Goal: Information Seeking & Learning: Find specific fact

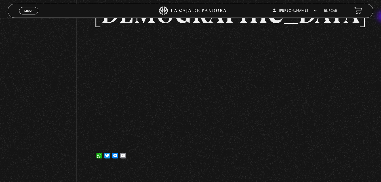
scroll to position [72, 0]
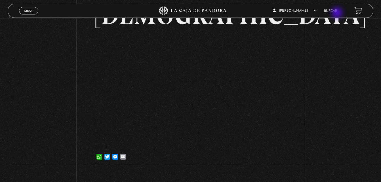
click at [338, 13] on li "Buscar" at bounding box center [330, 11] width 13 height 9
click at [336, 9] on li "Buscar" at bounding box center [330, 11] width 13 height 9
click at [332, 11] on link "Buscar" at bounding box center [330, 10] width 13 height 3
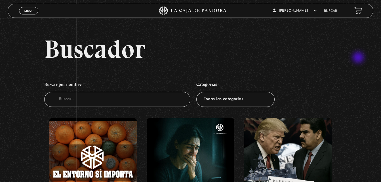
click at [359, 58] on h2 "Buscador" at bounding box center [208, 49] width 329 height 26
click at [253, 107] on select "Todas las categorías 11:11 Humanitario (1) Amo los Lunes (4) Análisis de series…" at bounding box center [235, 99] width 78 height 15
select select "centinelas"
click at [198, 92] on select "Todas las categorías 11:11 Humanitario (1) Amo los Lunes (4) Análisis de series…" at bounding box center [235, 99] width 78 height 15
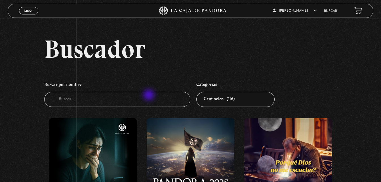
click at [150, 96] on input "Buscador" at bounding box center [117, 99] width 146 height 15
type input "1"
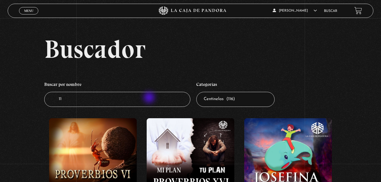
click at [150, 98] on input "11" at bounding box center [117, 99] width 146 height 15
type input "1"
type input "i"
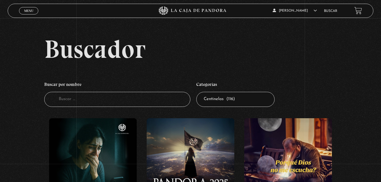
click at [150, 98] on input "Buscador" at bounding box center [117, 99] width 146 height 15
type input "II"
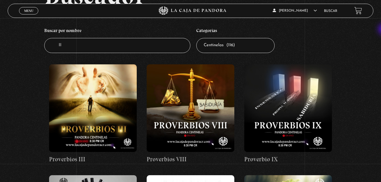
scroll to position [66, 0]
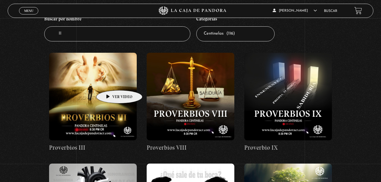
click at [110, 82] on figure at bounding box center [93, 97] width 88 height 88
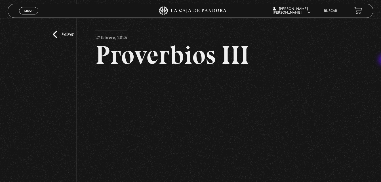
scroll to position [4, 0]
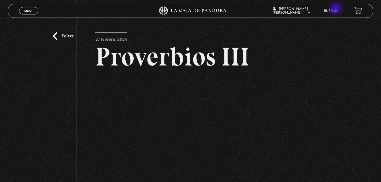
click at [337, 9] on link "Buscar" at bounding box center [330, 10] width 13 height 3
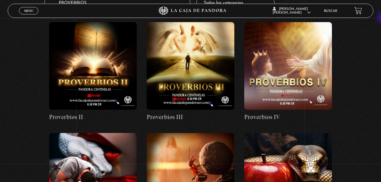
scroll to position [94, 0]
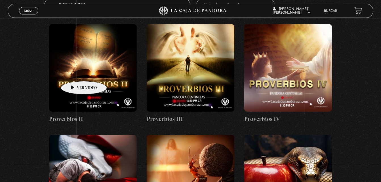
click at [75, 73] on figure at bounding box center [93, 68] width 88 height 88
